Goal: Task Accomplishment & Management: Complete application form

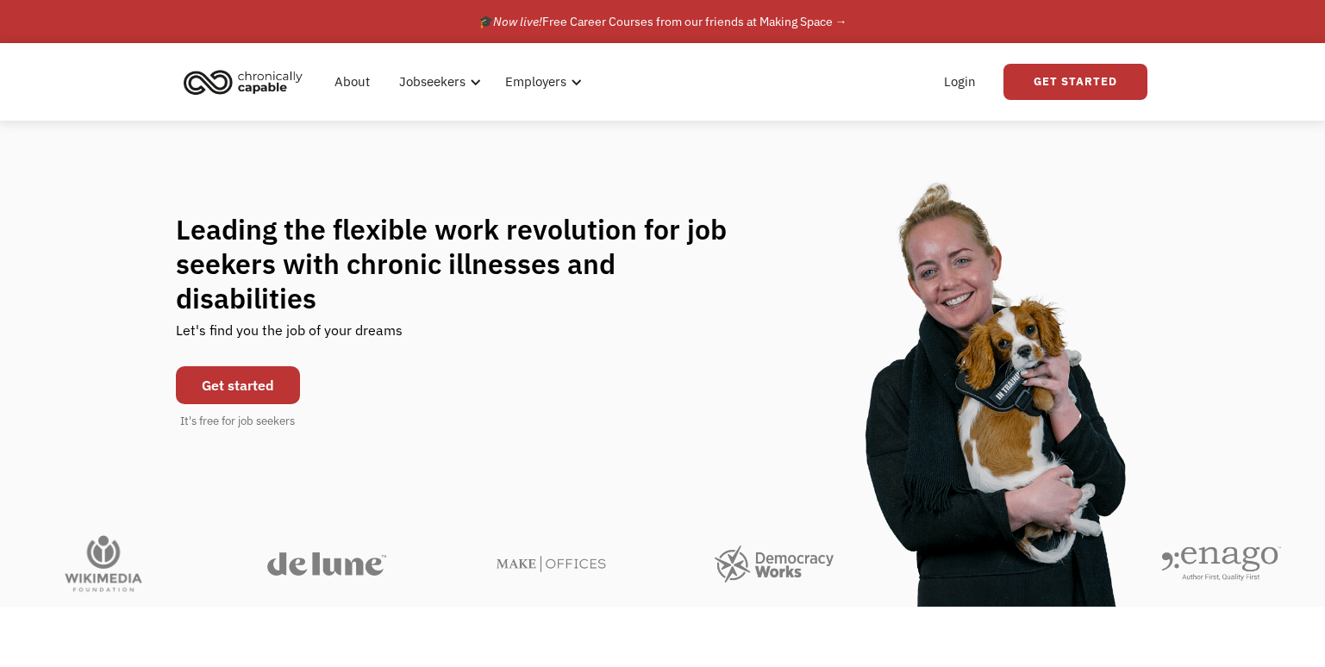
click at [211, 367] on link "Get started" at bounding box center [238, 385] width 124 height 38
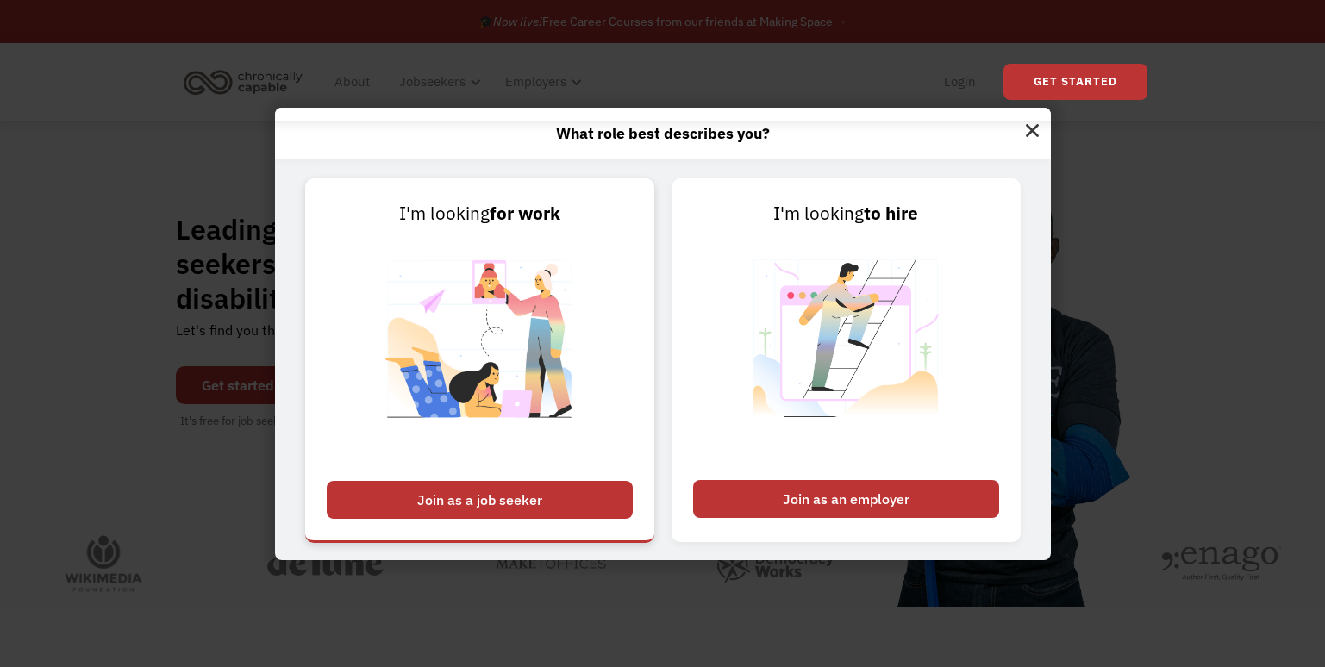
click at [491, 500] on div "Join as a job seeker" at bounding box center [480, 500] width 306 height 38
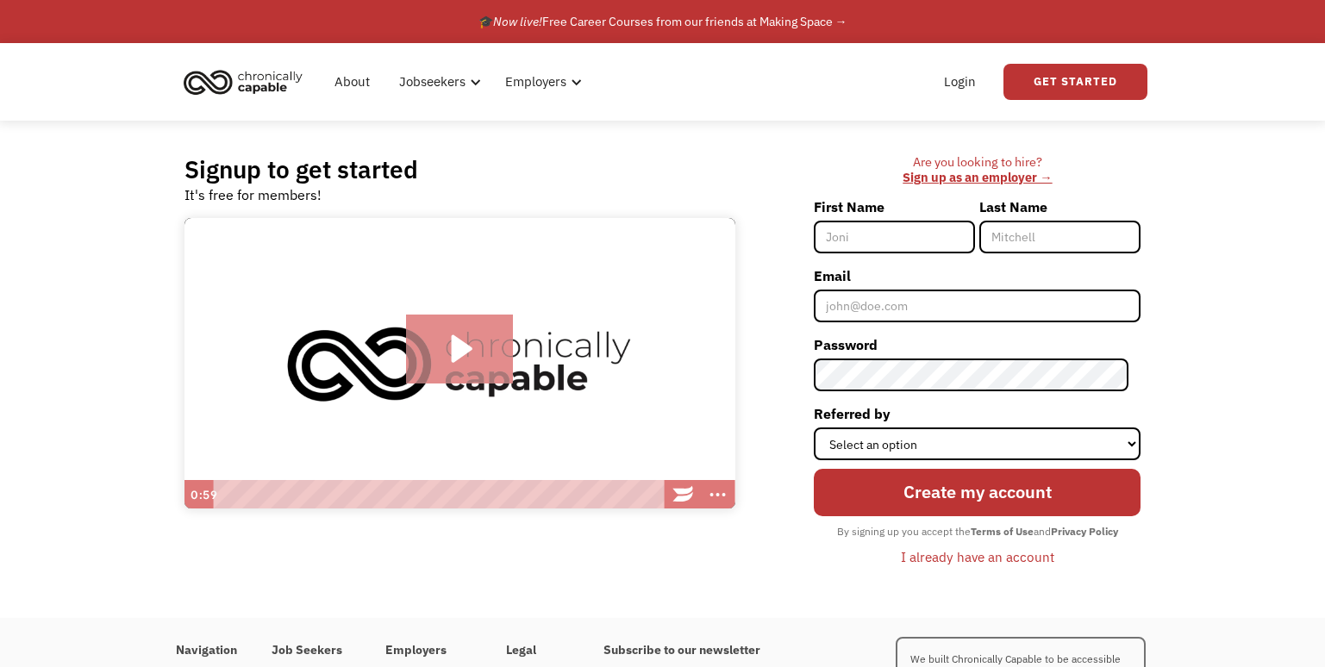
click at [454, 345] on icon "Play Video: Introducing Chronically Capable" at bounding box center [462, 349] width 21 height 28
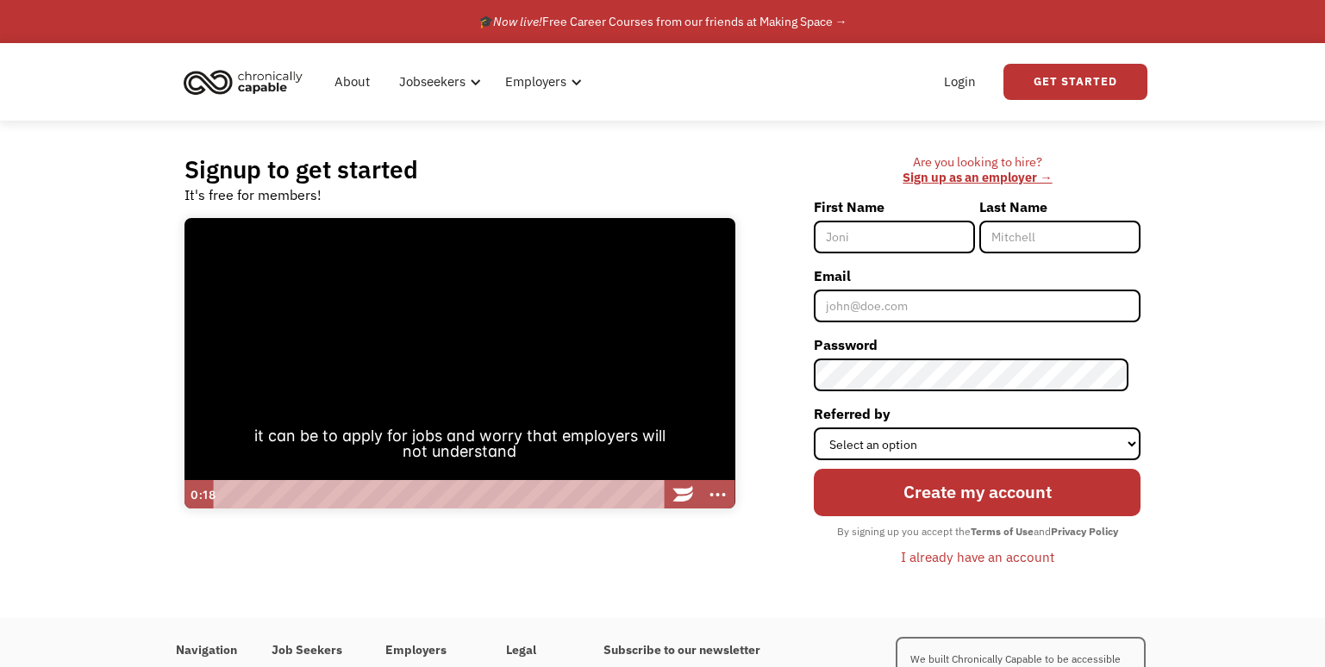
click at [739, 571] on div "Signup to get started It's free for members! Click for sound @keyframes VOLUME_…" at bounding box center [663, 370] width 1009 height 498
